Goal: Transaction & Acquisition: Purchase product/service

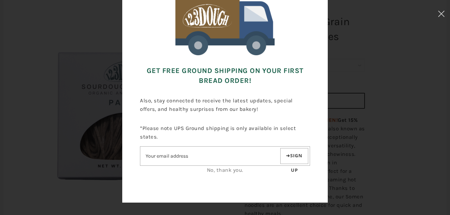
scroll to position [71, 0]
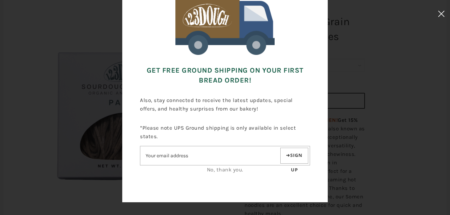
click at [440, 13] on icon at bounding box center [440, 14] width 7 height 6
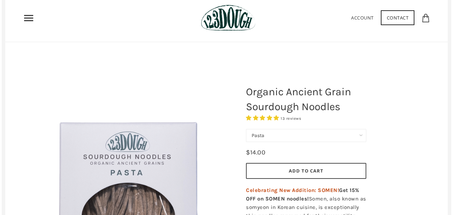
scroll to position [0, 0]
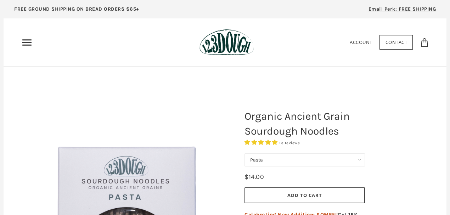
click at [25, 42] on icon "Primary" at bounding box center [26, 42] width 11 height 11
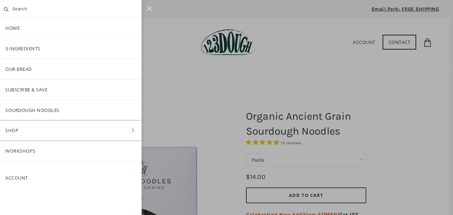
click at [11, 130] on link "Shop" at bounding box center [71, 130] width 142 height 20
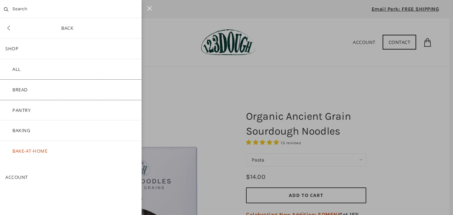
click at [24, 89] on link "Bread" at bounding box center [71, 90] width 142 height 20
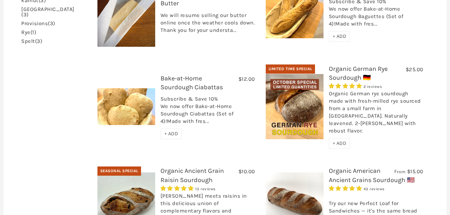
scroll to position [165, 0]
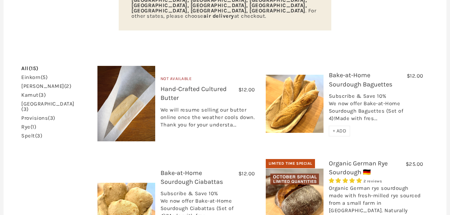
click at [29, 75] on link "einkorn (5)" at bounding box center [34, 77] width 26 height 5
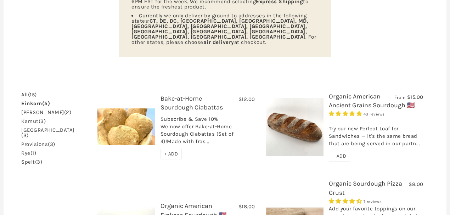
scroll to position [142, 0]
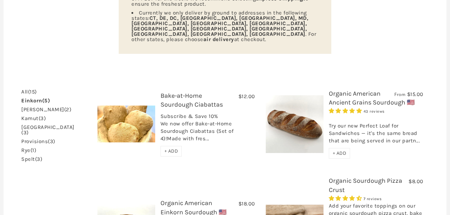
click at [30, 98] on link "einkorn (5)" at bounding box center [35, 100] width 29 height 5
